Goal: Task Accomplishment & Management: Use online tool/utility

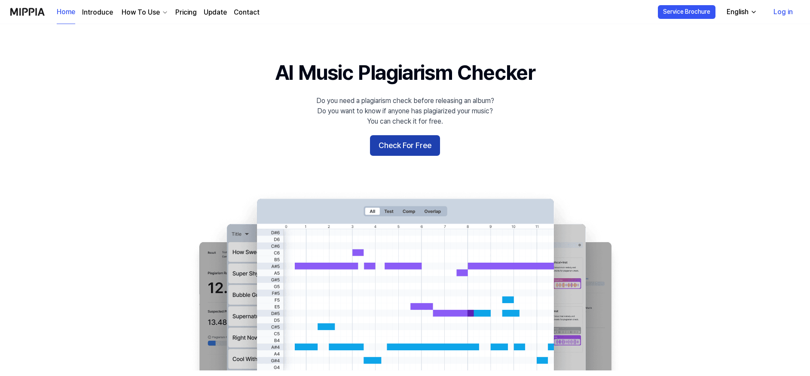
click at [423, 146] on button "Check For Free" at bounding box center [405, 145] width 70 height 21
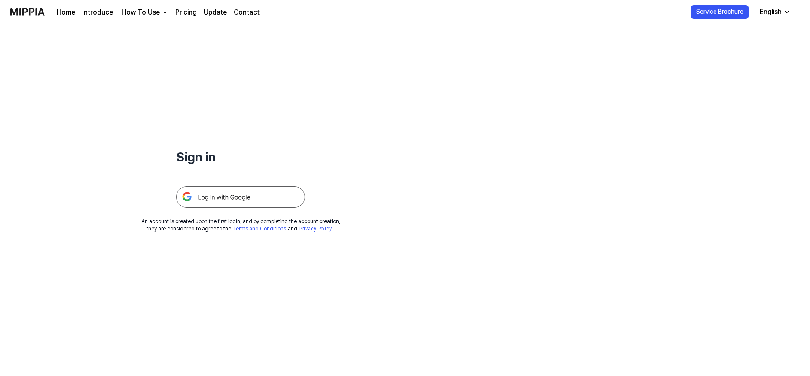
click at [255, 203] on img at bounding box center [240, 196] width 129 height 21
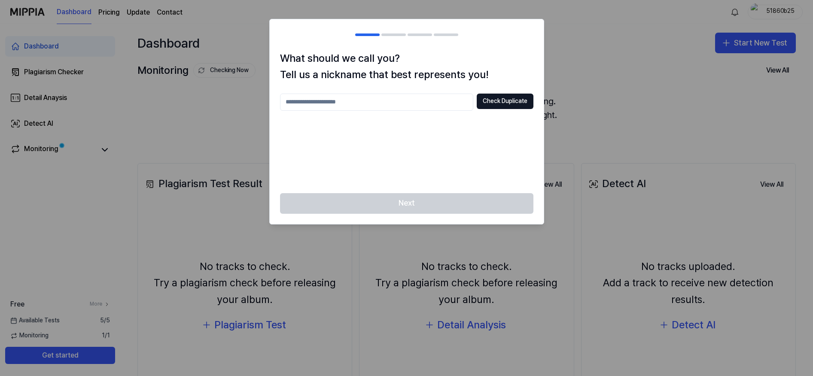
click at [378, 106] on input "text" at bounding box center [376, 102] width 193 height 17
type input "*********"
click at [498, 105] on button "Check Duplicate" at bounding box center [505, 101] width 57 height 15
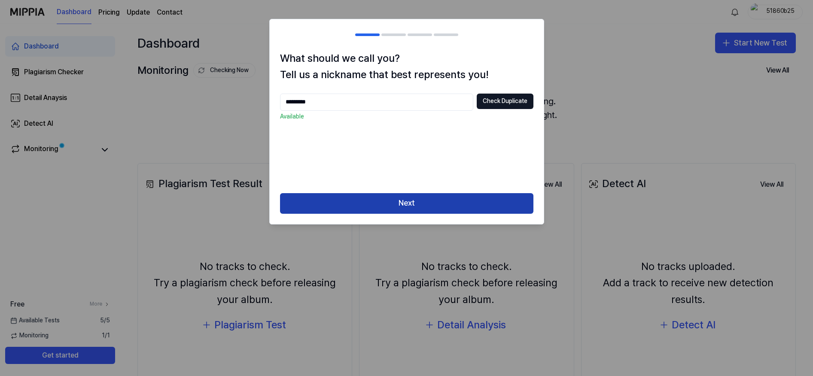
click at [442, 201] on button "Next" at bounding box center [406, 203] width 253 height 21
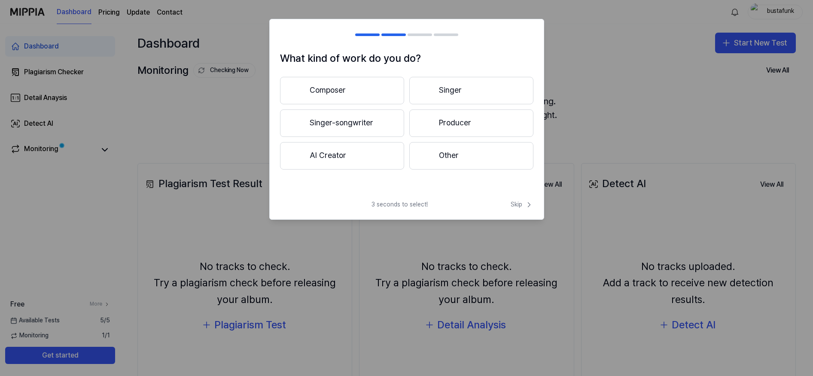
click at [325, 92] on button "Composer" at bounding box center [342, 90] width 124 height 27
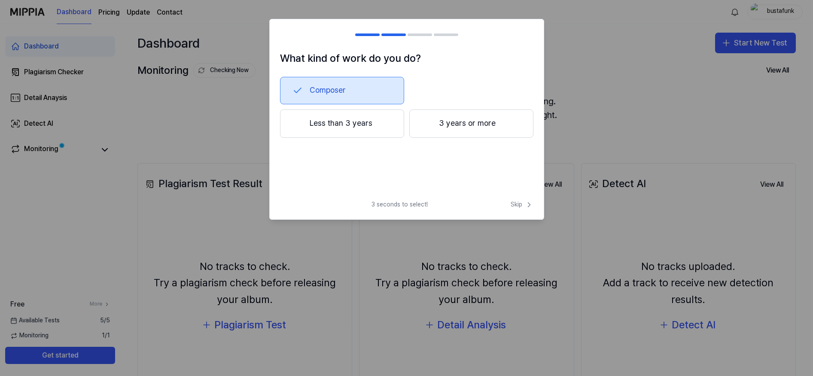
click at [452, 127] on button "3 years or more" at bounding box center [471, 124] width 124 height 28
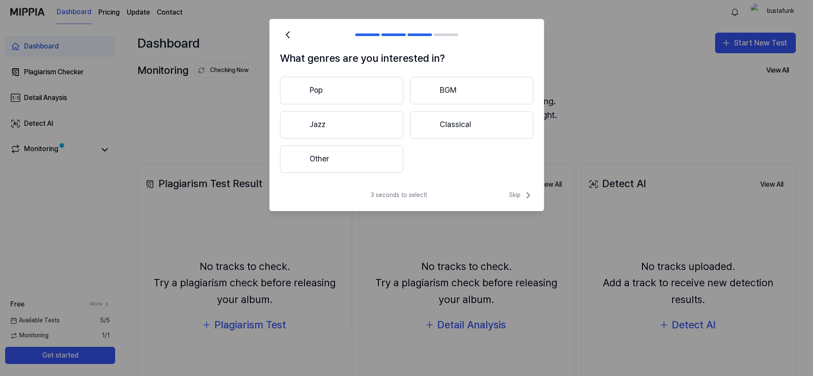
click at [375, 161] on button "Other" at bounding box center [341, 159] width 123 height 27
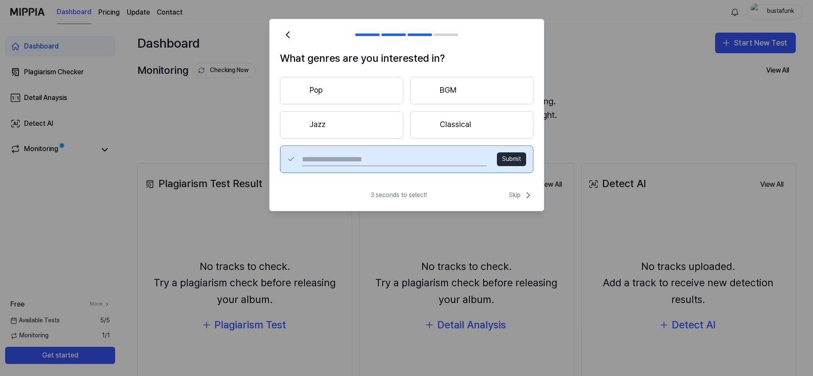
click at [423, 158] on input "text" at bounding box center [394, 160] width 184 height 14
type input "**********"
click at [507, 160] on button "Submit" at bounding box center [511, 160] width 29 height 14
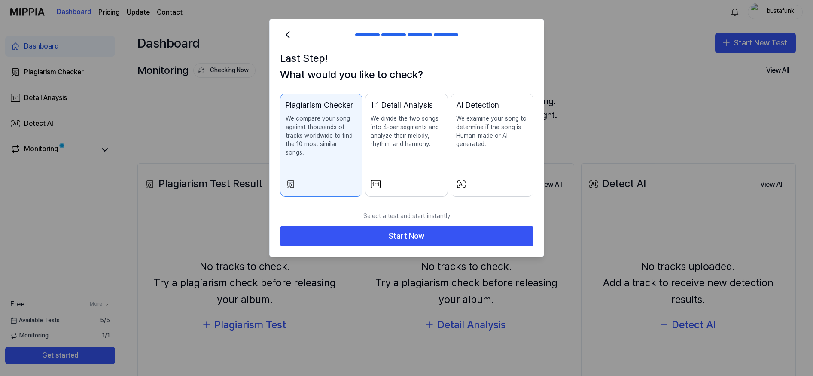
drag, startPoint x: 498, startPoint y: 146, endPoint x: 494, endPoint y: 147, distance: 4.5
click at [494, 147] on p "We examine your song to determine if the song is Human-made or AI-generated." at bounding box center [492, 132] width 72 height 34
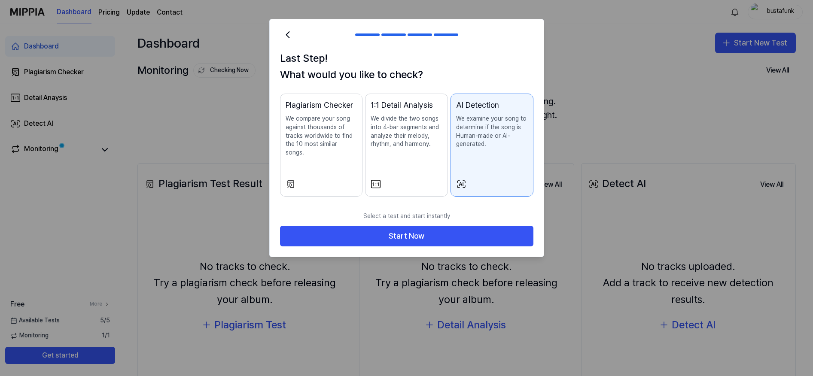
click at [321, 145] on p "We compare your song against thousands of tracks worldwide to find the 10 most …" at bounding box center [322, 136] width 72 height 42
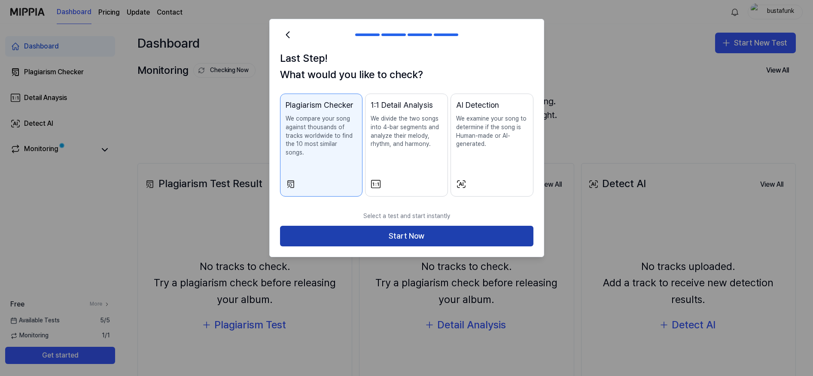
click at [391, 230] on button "Start Now" at bounding box center [406, 236] width 253 height 21
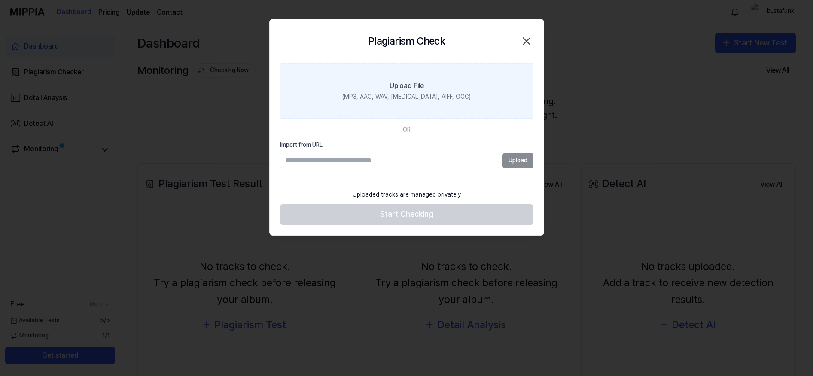
click at [414, 87] on div "Upload File" at bounding box center [407, 86] width 34 height 10
click at [0, 0] on input "Upload File (MP3, AAC, WAV, FLAC, AIFF, OGG)" at bounding box center [0, 0] width 0 height 0
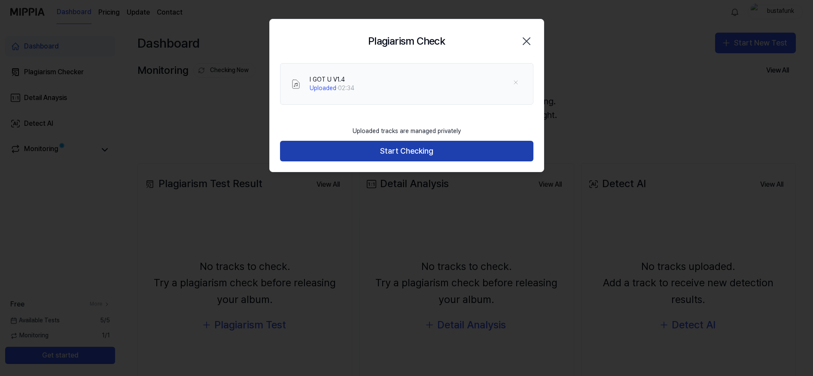
click at [434, 158] on button "Start Checking" at bounding box center [406, 151] width 253 height 21
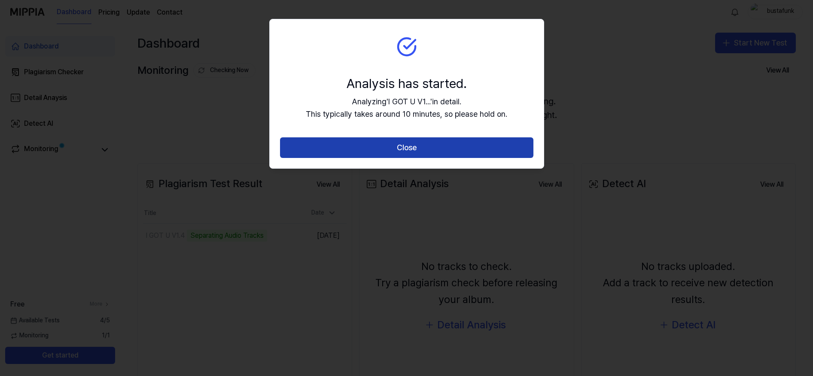
click at [424, 147] on button "Close" at bounding box center [406, 147] width 253 height 21
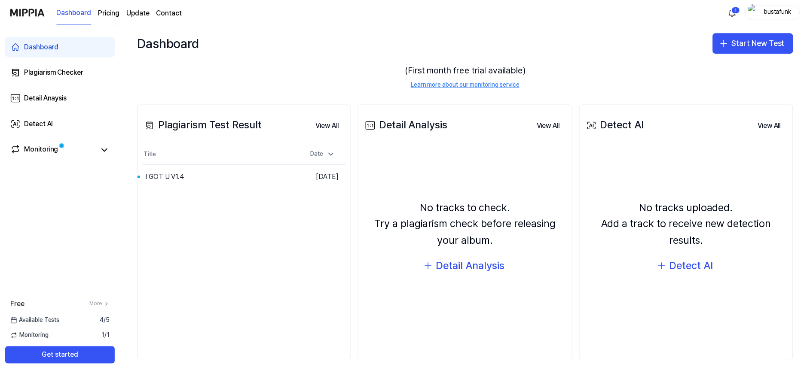
scroll to position [60, 0]
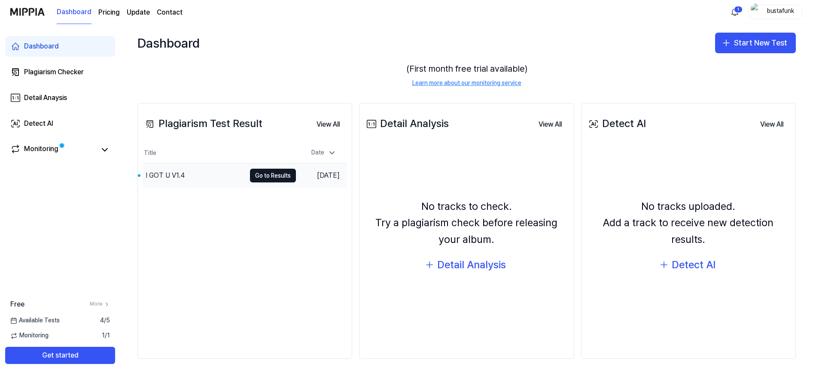
click at [181, 178] on div "I GOT U V1.4" at bounding box center [165, 176] width 39 height 10
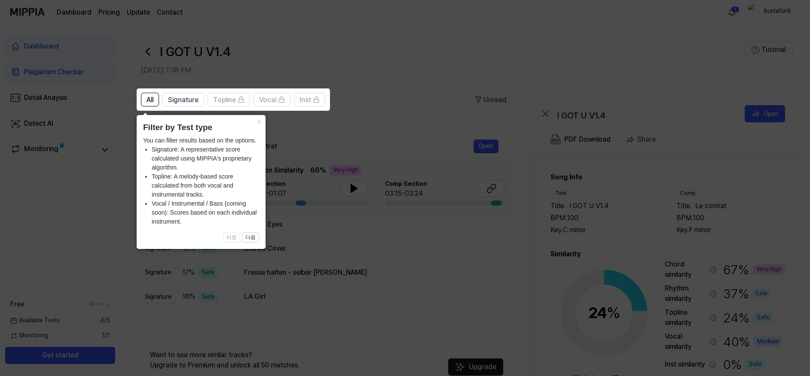
click at [400, 77] on icon at bounding box center [406, 188] width 813 height 376
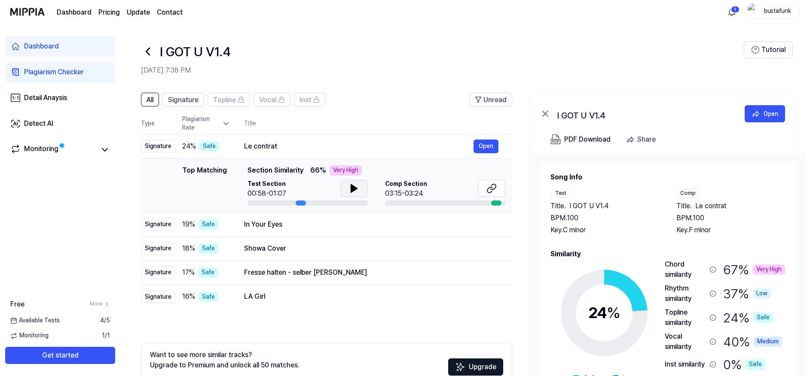
click at [358, 189] on button at bounding box center [353, 188] width 27 height 17
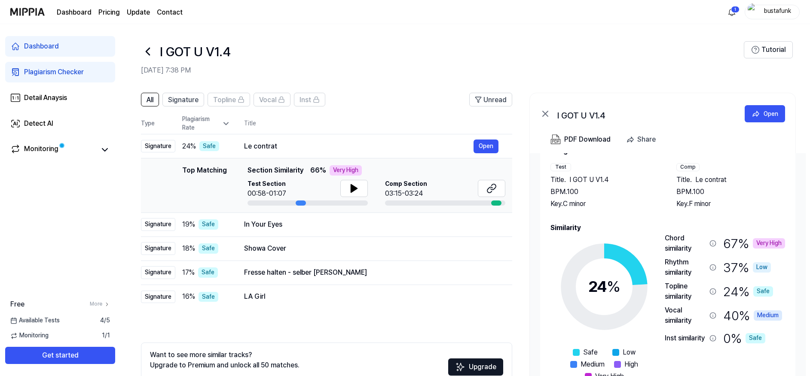
click at [684, 166] on div "Comp" at bounding box center [687, 167] width 23 height 8
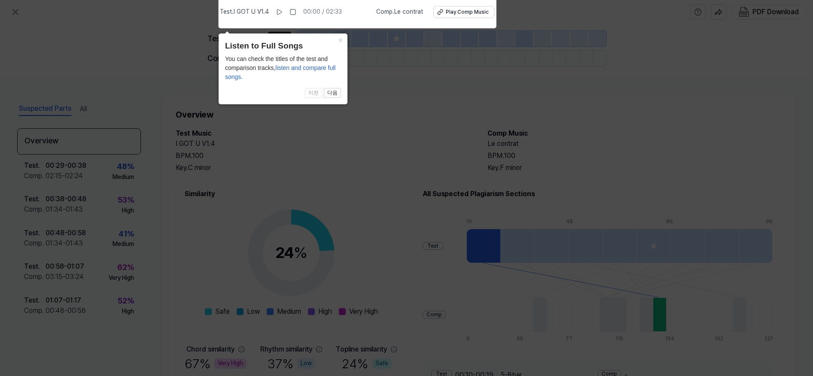
click at [613, 152] on icon at bounding box center [406, 186] width 813 height 381
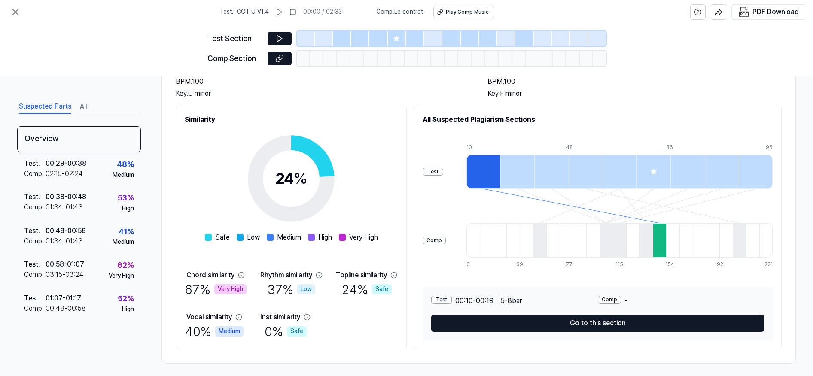
scroll to position [76, 0]
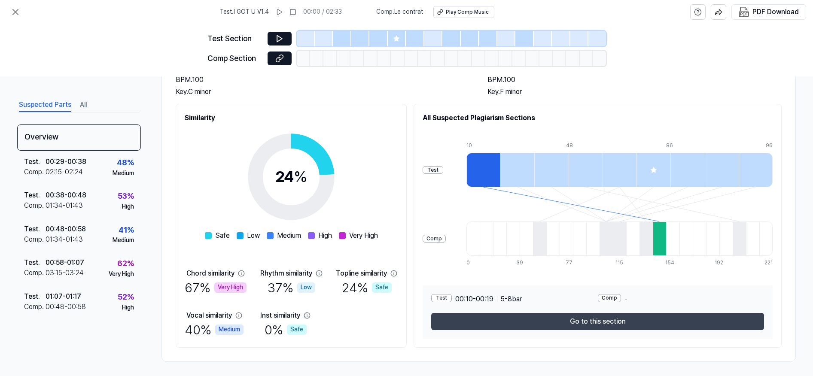
click at [593, 322] on button "Go to this section" at bounding box center [597, 321] width 333 height 17
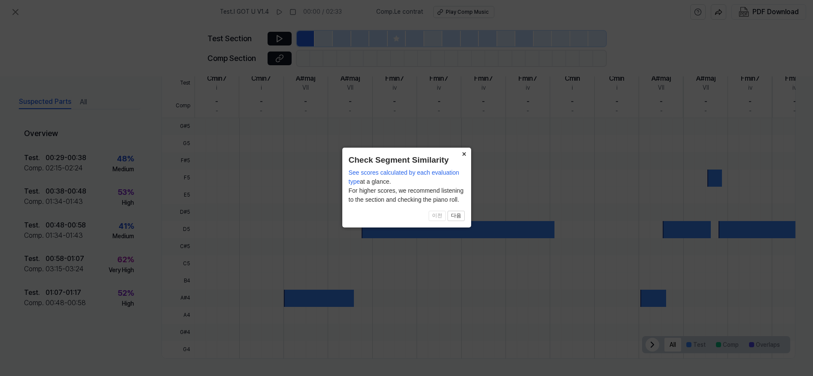
click at [466, 155] on button "×" at bounding box center [465, 154] width 14 height 12
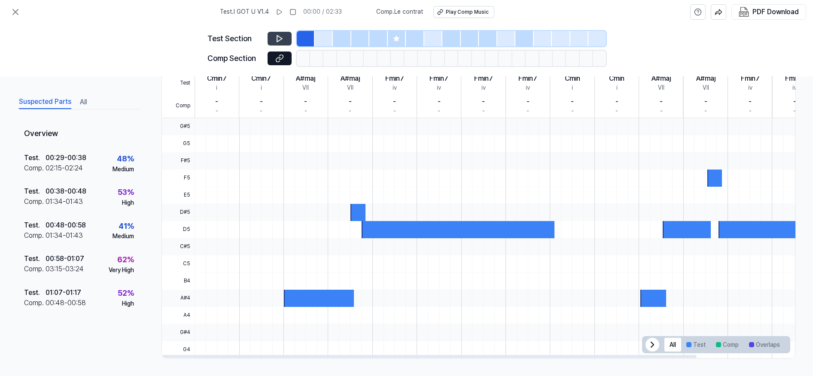
click at [280, 36] on icon at bounding box center [279, 38] width 9 height 9
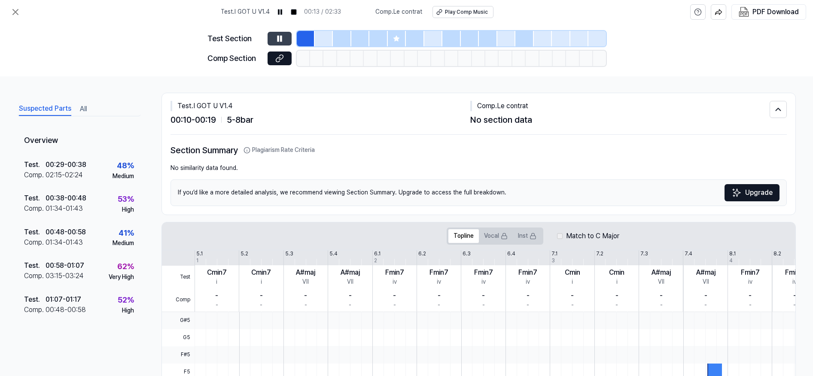
scroll to position [0, 0]
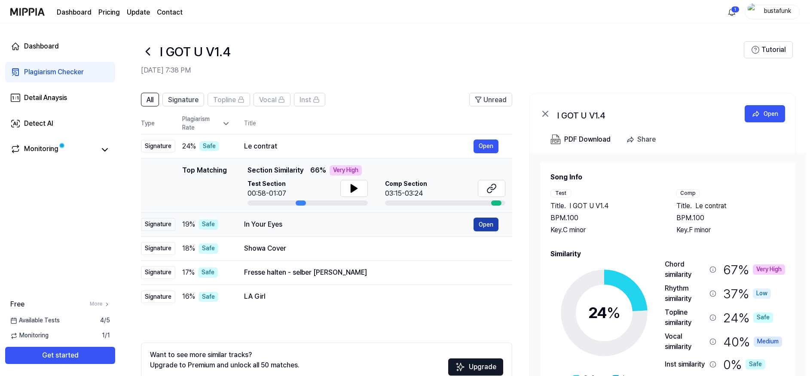
click at [486, 222] on button "Open" at bounding box center [485, 225] width 25 height 14
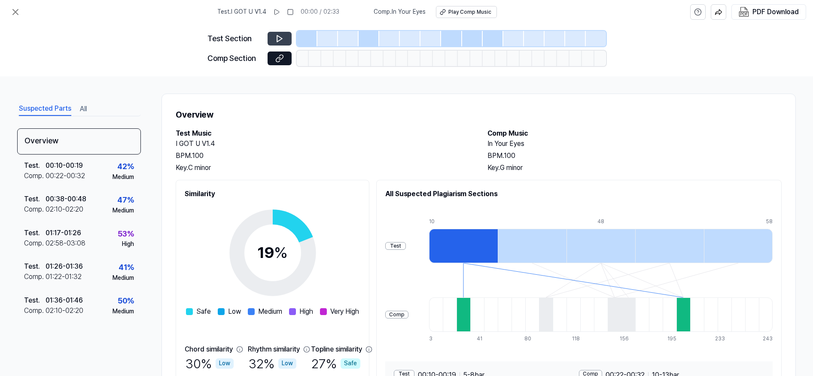
click at [275, 37] on icon at bounding box center [279, 38] width 9 height 9
click at [278, 41] on icon at bounding box center [279, 39] width 5 height 6
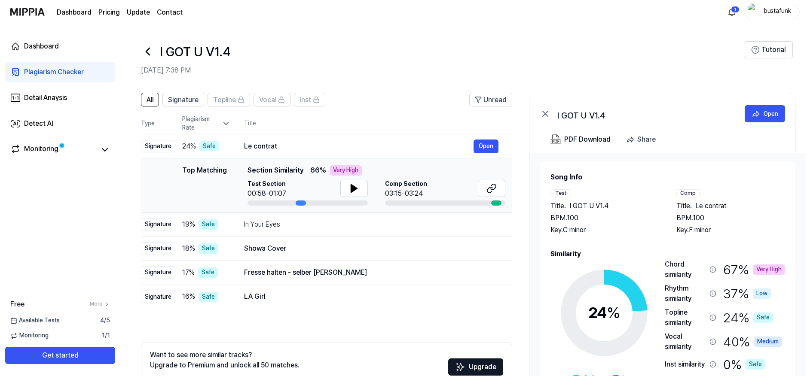
click at [434, 176] on div "Top Matching Section Similarity 66 % Very High Test Section 00:58-01:07 Comp Se…" at bounding box center [376, 185] width 258 height 40
click at [494, 190] on icon at bounding box center [491, 188] width 10 height 10
click at [348, 186] on button at bounding box center [353, 188] width 27 height 17
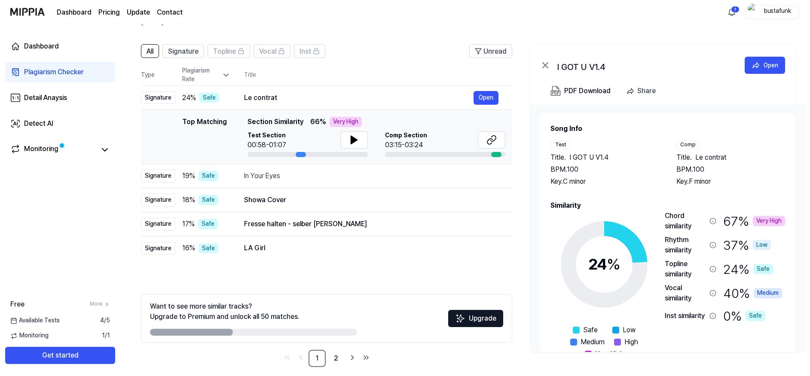
scroll to position [51, 0]
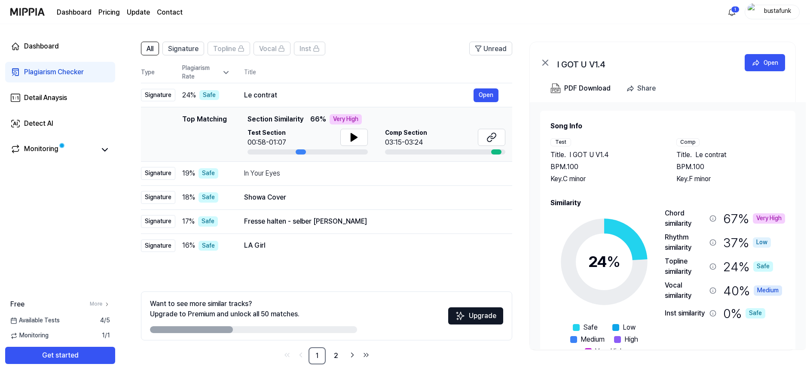
click at [679, 290] on div "Vocal similarity" at bounding box center [685, 291] width 41 height 21
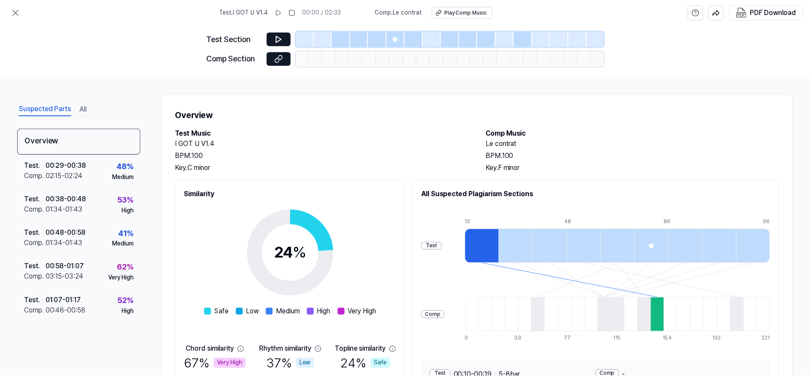
scroll to position [51, 0]
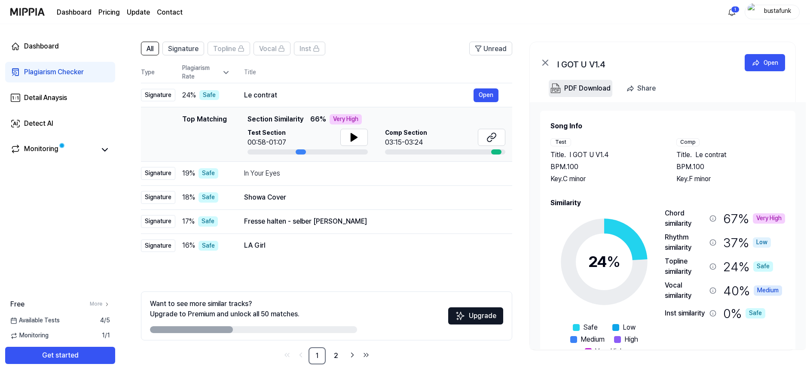
click at [596, 85] on div "PDF Download" at bounding box center [587, 88] width 46 height 11
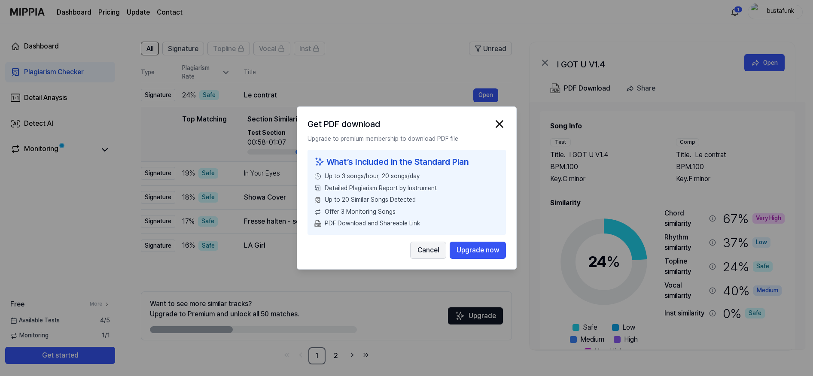
click at [433, 247] on button "Cancel" at bounding box center [428, 250] width 36 height 17
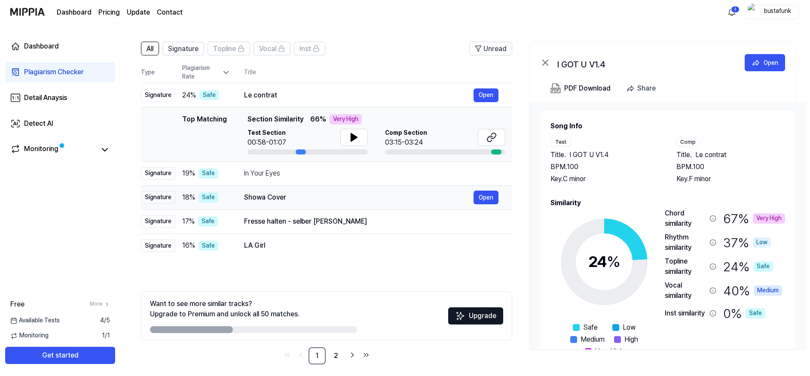
scroll to position [57, 0]
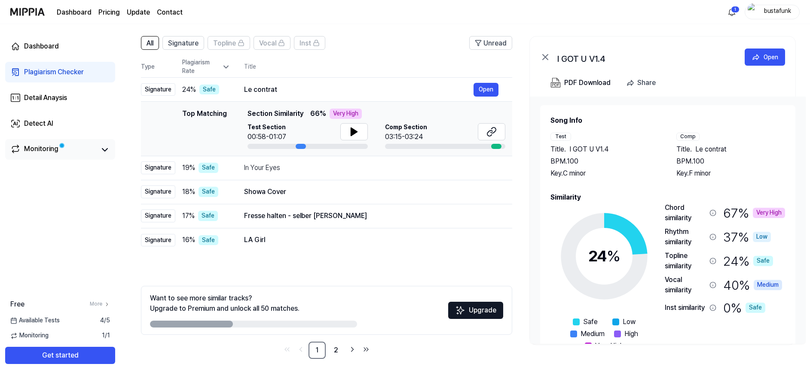
click at [38, 146] on div "Monitoring" at bounding box center [41, 150] width 34 height 12
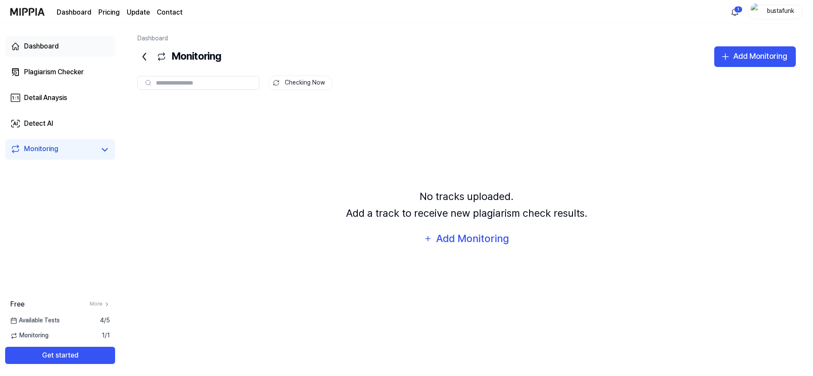
click at [56, 44] on div "Dashboard" at bounding box center [41, 46] width 35 height 10
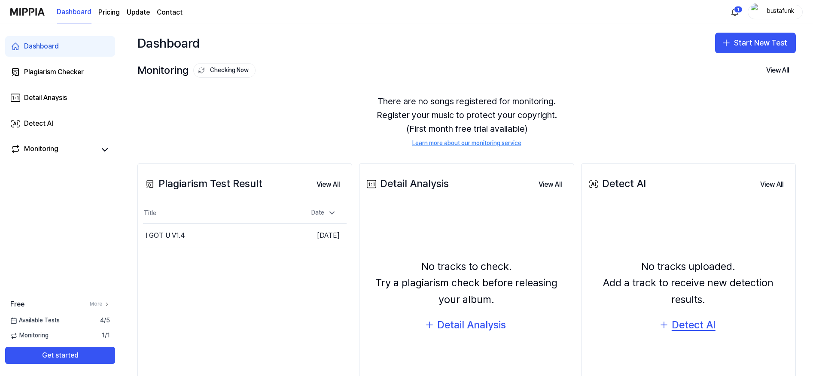
click at [694, 327] on div "Detect AI" at bounding box center [694, 325] width 44 height 16
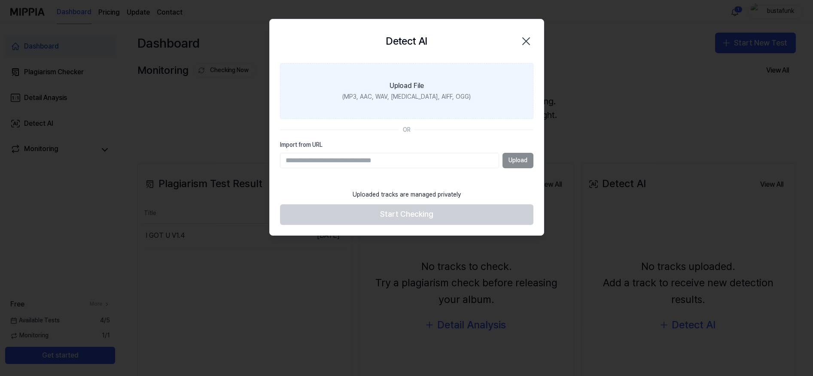
click at [417, 82] on div "Upload File" at bounding box center [407, 86] width 34 height 10
click at [0, 0] on input "Upload File (MP3, AAC, WAV, FLAC, AIFF, OGG)" at bounding box center [0, 0] width 0 height 0
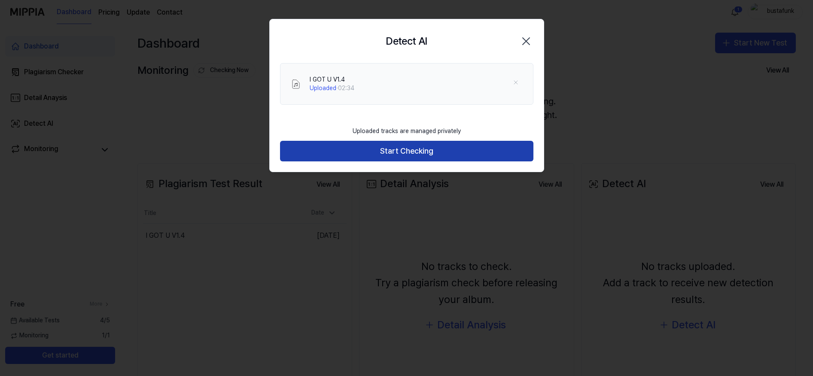
click at [432, 149] on button "Start Checking" at bounding box center [406, 151] width 253 height 21
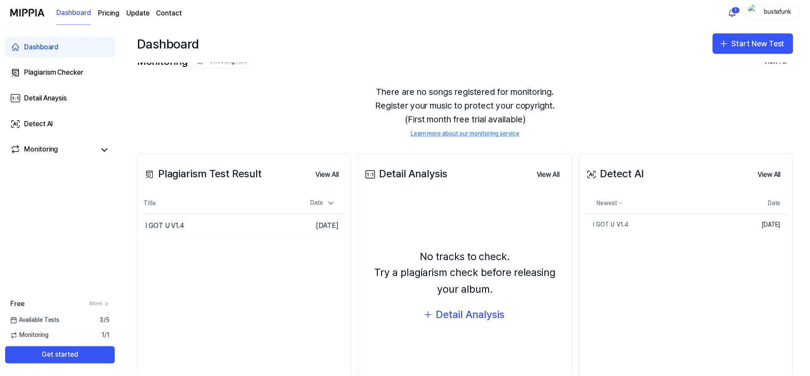
scroll to position [11, 0]
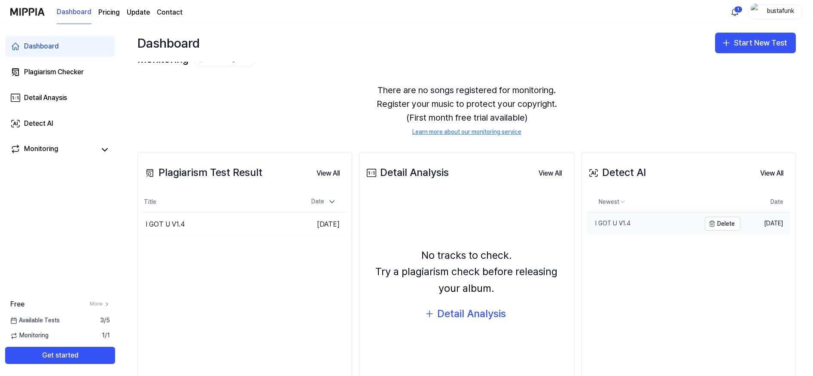
click at [623, 223] on div "I GOT U V1.4" at bounding box center [609, 224] width 44 height 9
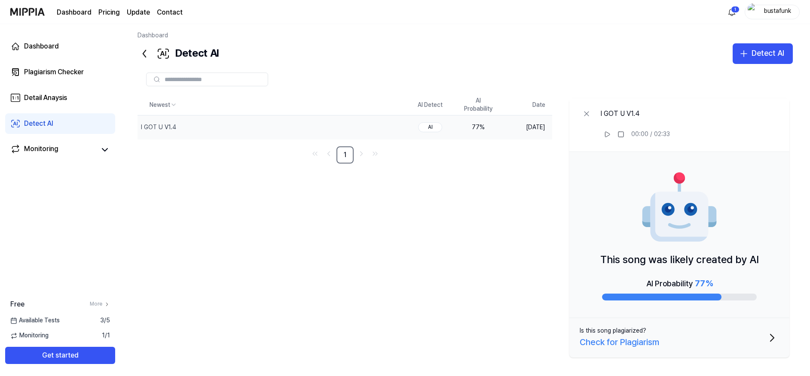
scroll to position [5, 0]
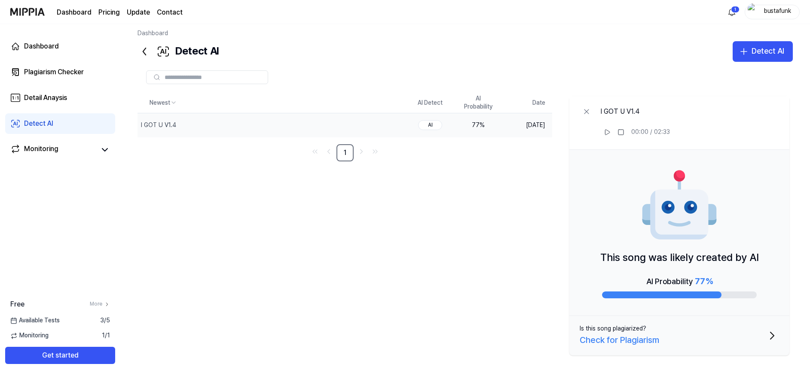
click at [423, 123] on div "AI" at bounding box center [430, 125] width 24 height 10
click at [638, 341] on div "Check for Plagiarism" at bounding box center [619, 340] width 79 height 14
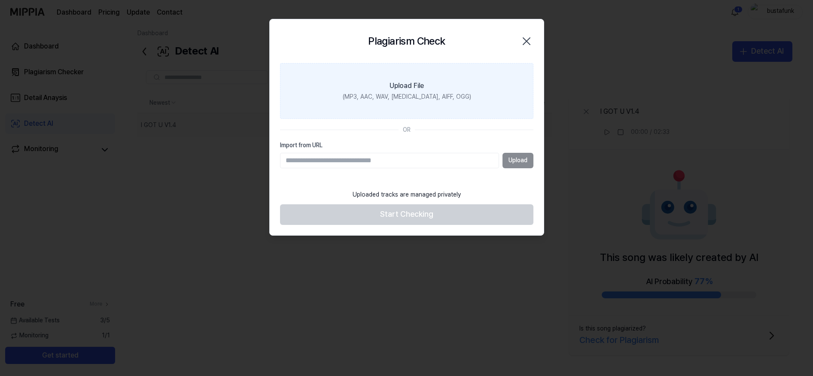
click at [431, 83] on label "Upload File (MP3, AAC, WAV, FLAC, AIFF, OGG)" at bounding box center [406, 91] width 253 height 56
click at [0, 0] on input "Upload File (MP3, AAC, WAV, FLAC, AIFF, OGG)" at bounding box center [0, 0] width 0 height 0
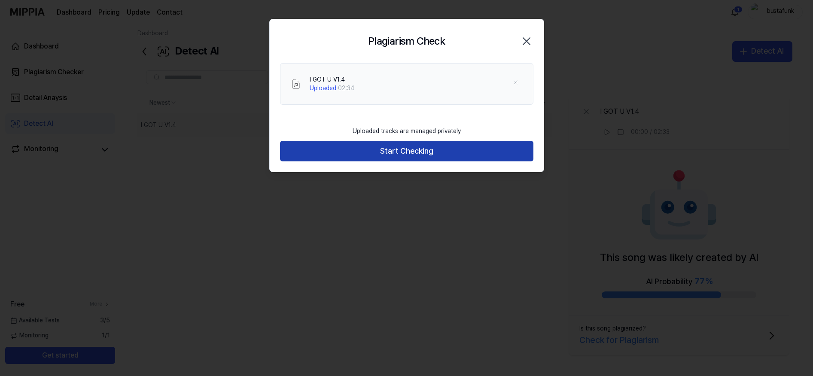
click at [442, 155] on button "Start Checking" at bounding box center [406, 151] width 253 height 21
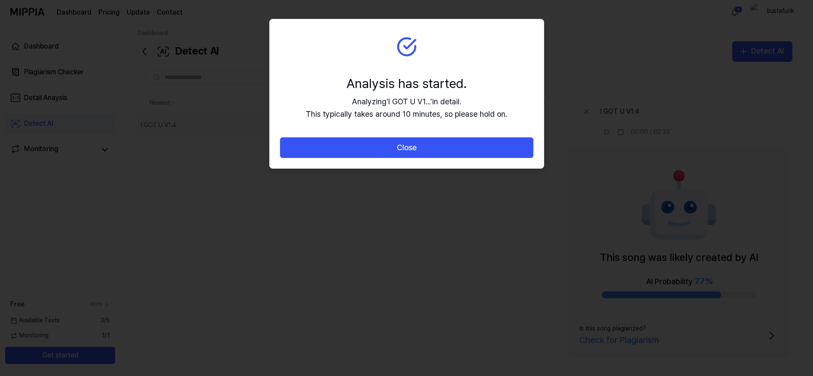
click at [442, 155] on button "Close" at bounding box center [406, 147] width 253 height 21
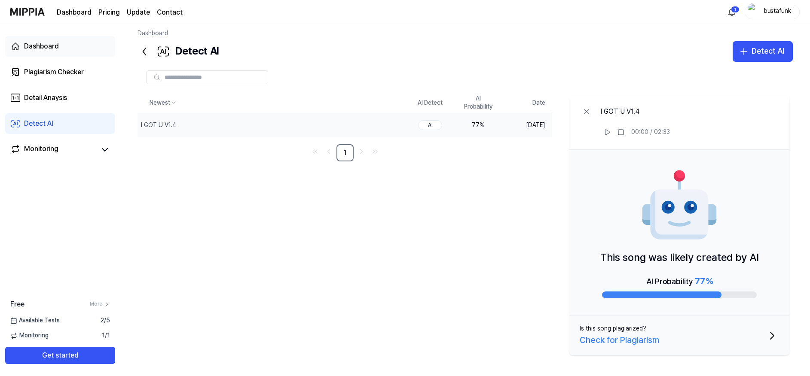
click at [48, 47] on div "Dashboard" at bounding box center [41, 46] width 35 height 10
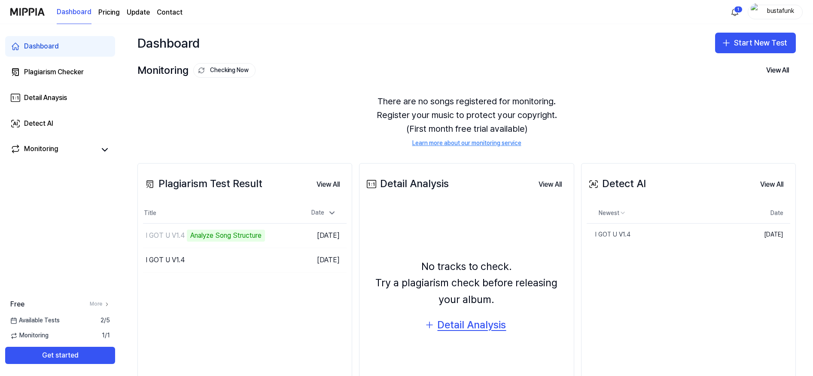
click at [464, 325] on div "Detail Analysis" at bounding box center [471, 325] width 69 height 16
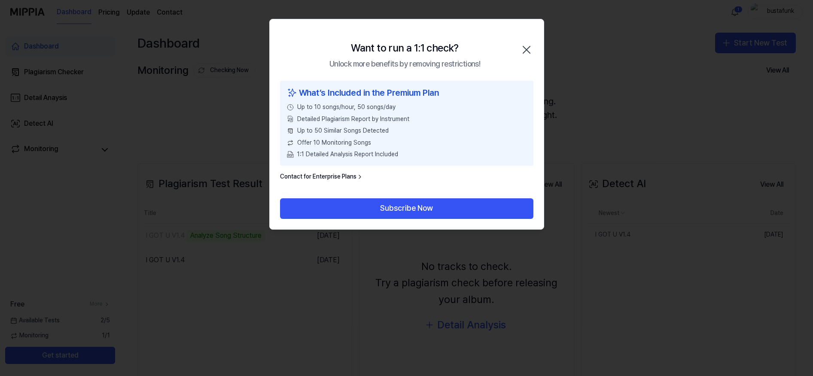
click at [525, 49] on icon "button" at bounding box center [526, 49] width 7 height 7
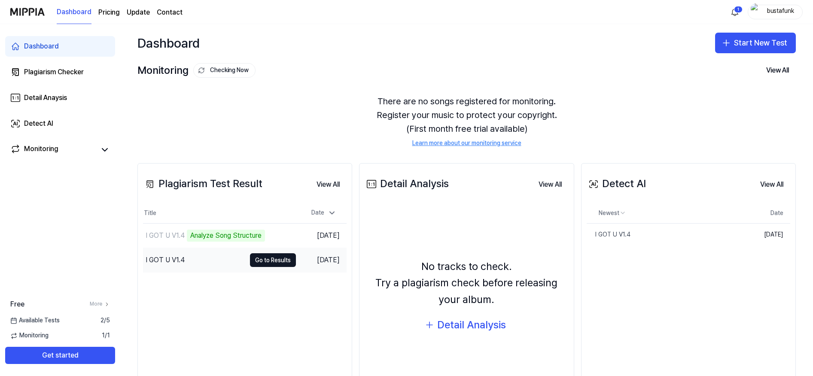
click at [147, 259] on div "I GOT U V1.4" at bounding box center [165, 260] width 39 height 10
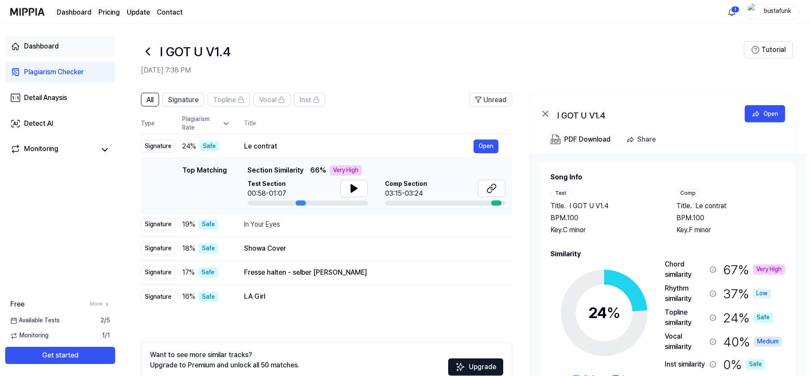
click at [50, 49] on div "Dashboard" at bounding box center [41, 46] width 35 height 10
